Goal: Transaction & Acquisition: Subscribe to service/newsletter

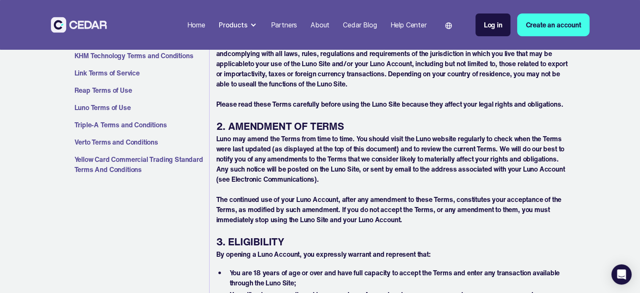
scroll to position [379, 0]
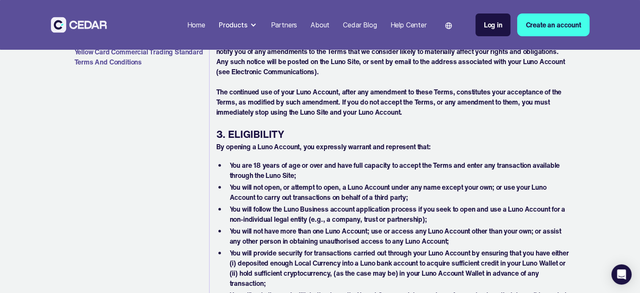
click at [579, 21] on link "Create an account" at bounding box center [553, 24] width 72 height 23
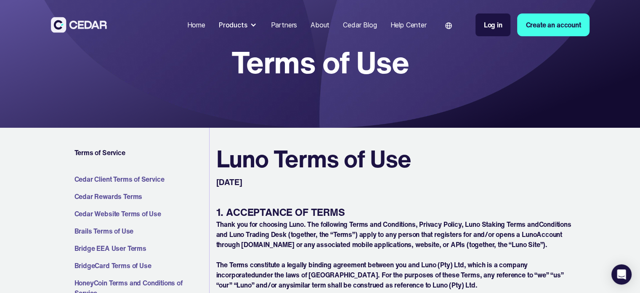
click at [532, 27] on link "Create an account" at bounding box center [553, 24] width 72 height 23
